Goal: Task Accomplishment & Management: Manage account settings

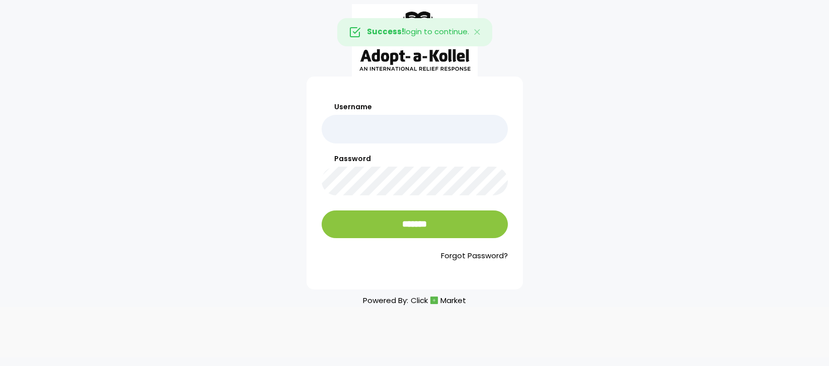
click at [377, 128] on input "Username" at bounding box center [415, 129] width 186 height 29
type input "******"
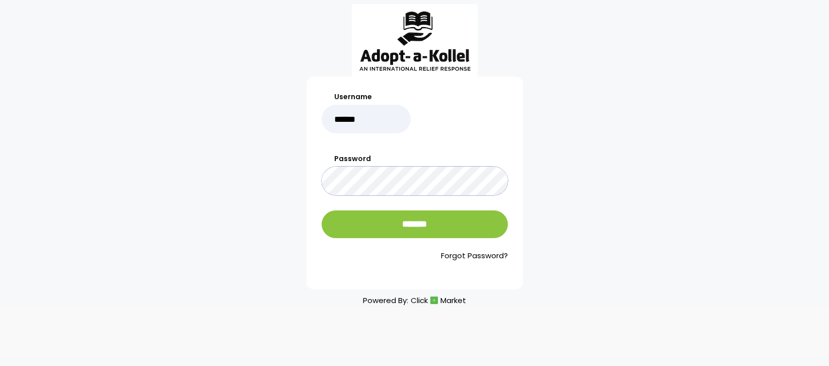
click at [322, 210] on input "*******" at bounding box center [415, 224] width 186 height 28
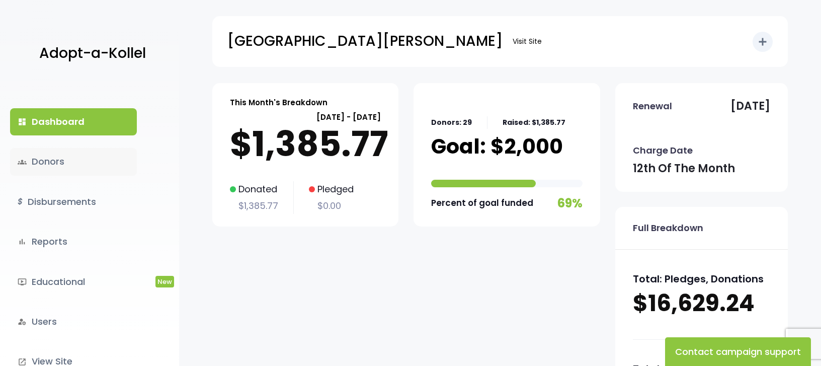
click at [69, 163] on link "groups Donors" at bounding box center [73, 161] width 127 height 27
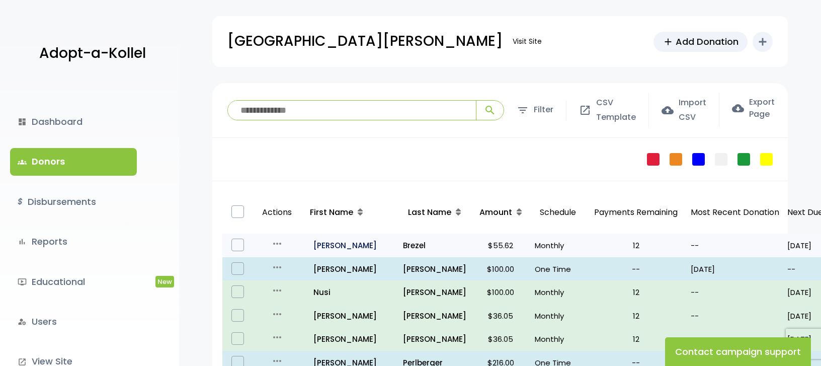
click at [331, 244] on p "all_inclusive Yaakov" at bounding box center [350, 245] width 89 height 14
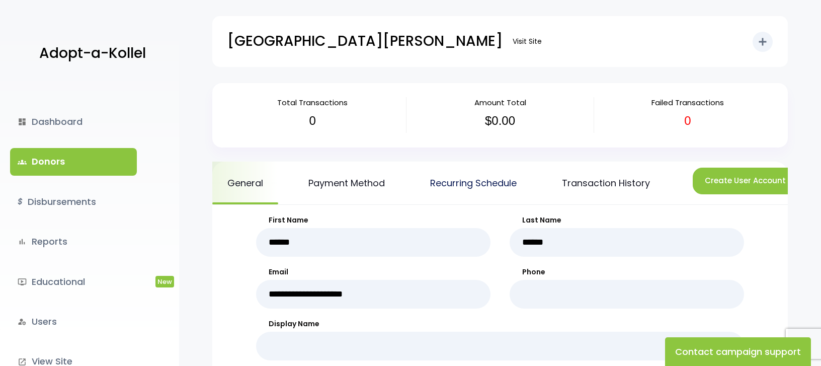
click at [478, 186] on link "Recurring Schedule" at bounding box center [473, 183] width 117 height 43
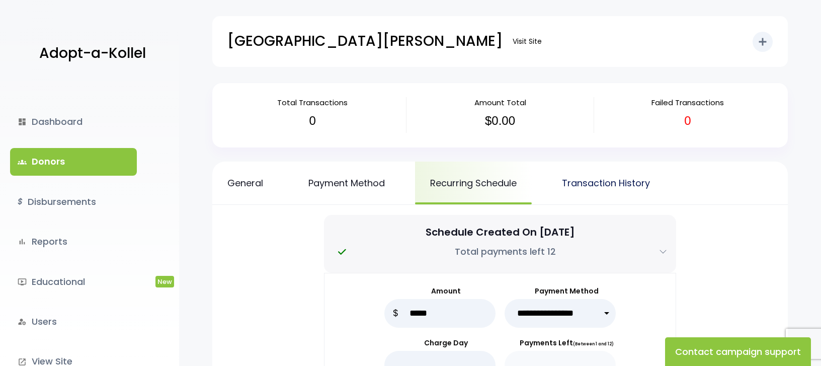
click at [605, 184] on link "Transaction History" at bounding box center [606, 183] width 118 height 43
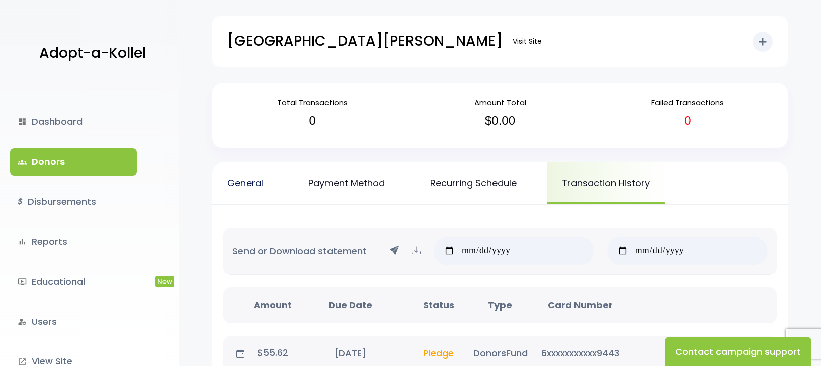
click at [251, 186] on link "General" at bounding box center [245, 183] width 66 height 43
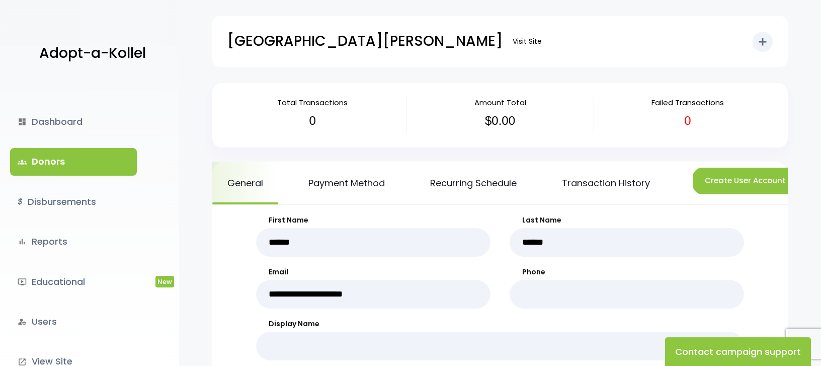
click at [52, 153] on link "groups Donors" at bounding box center [73, 161] width 127 height 27
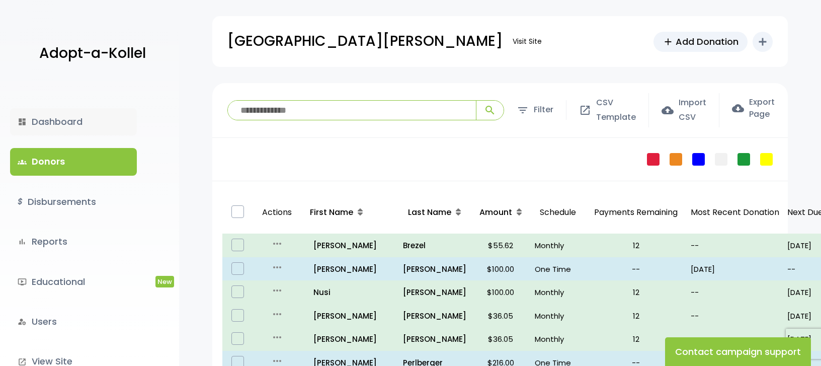
click at [65, 113] on link "dashboard Dashboard" at bounding box center [73, 121] width 127 height 27
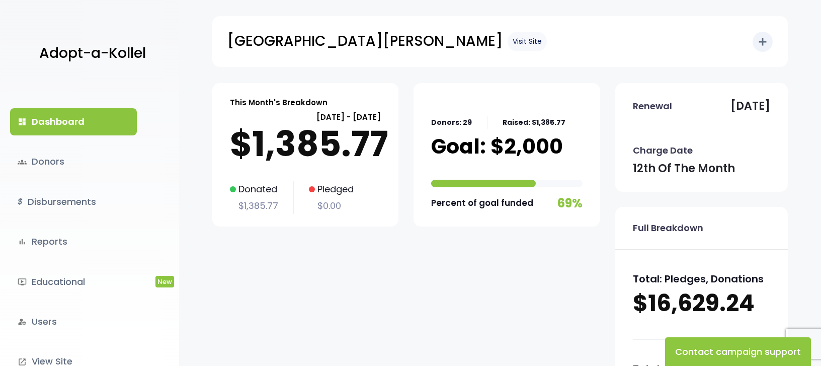
click at [508, 39] on link "Visit Site" at bounding box center [527, 42] width 39 height 20
click at [52, 162] on link "groups Donors" at bounding box center [73, 161] width 127 height 27
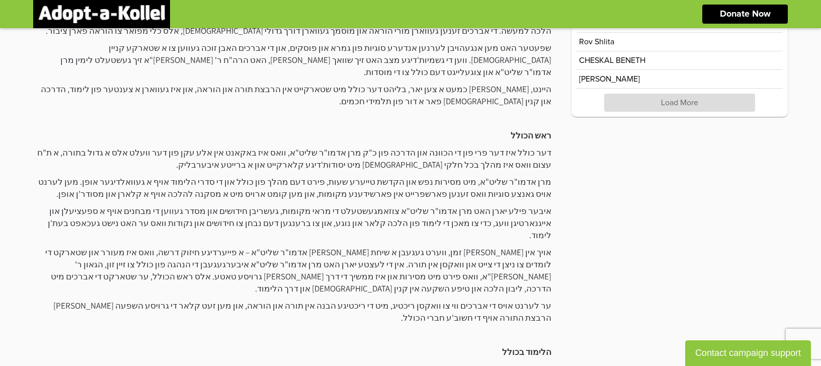
scroll to position [403, 0]
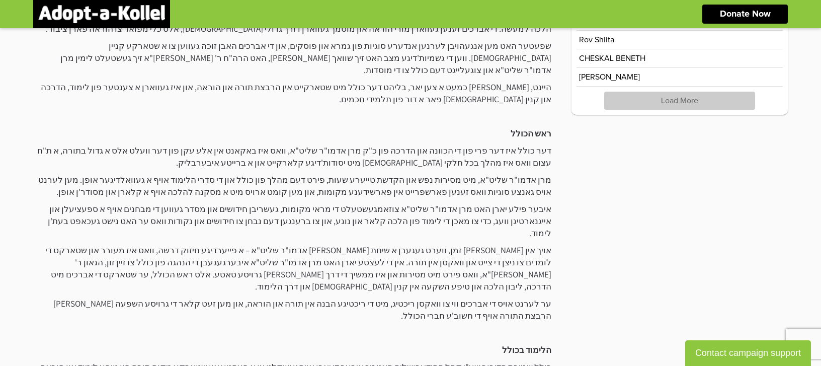
click at [691, 106] on p "Load More" at bounding box center [679, 101] width 151 height 18
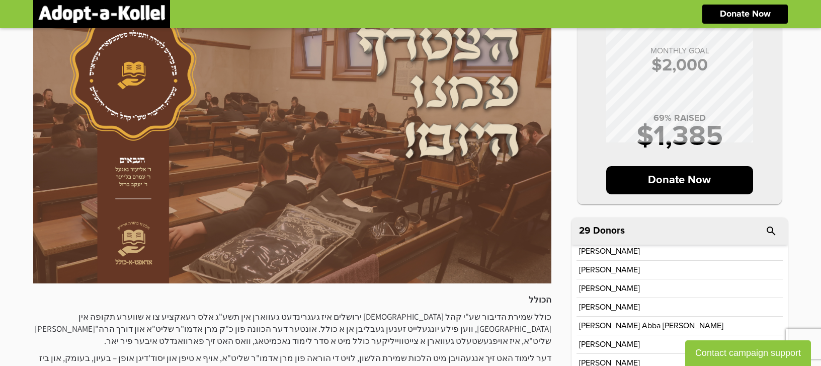
scroll to position [0, 0]
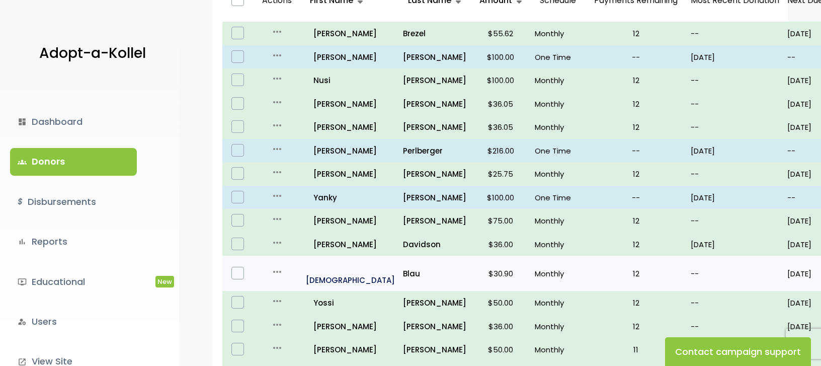
scroll to position [201, 0]
